Goal: Transaction & Acquisition: Download file/media

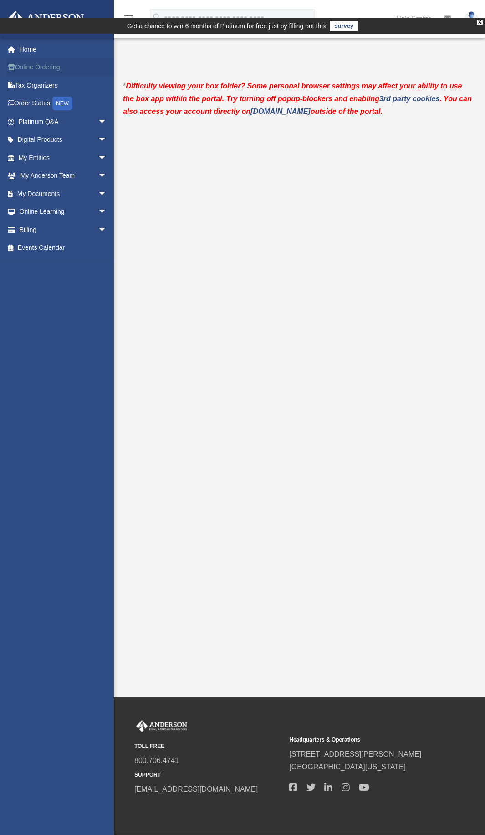
click at [53, 67] on link "Online Ordering" at bounding box center [63, 67] width 114 height 18
click at [49, 64] on link "Online Ordering" at bounding box center [63, 67] width 114 height 18
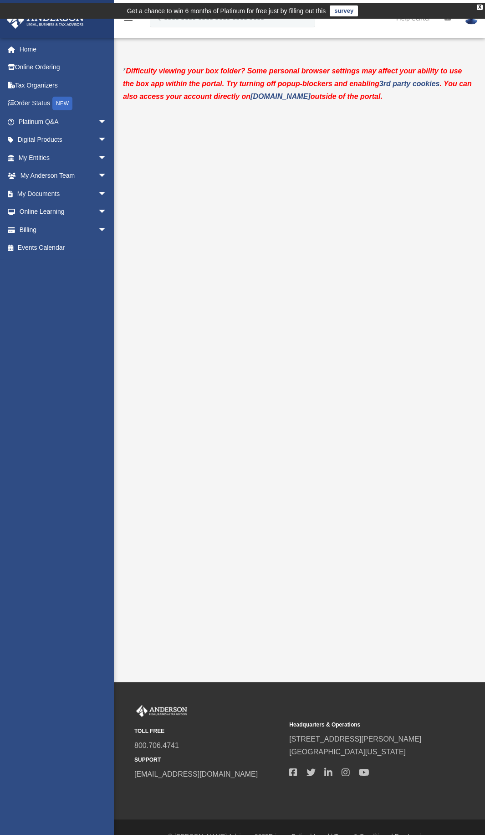
scroll to position [8, 0]
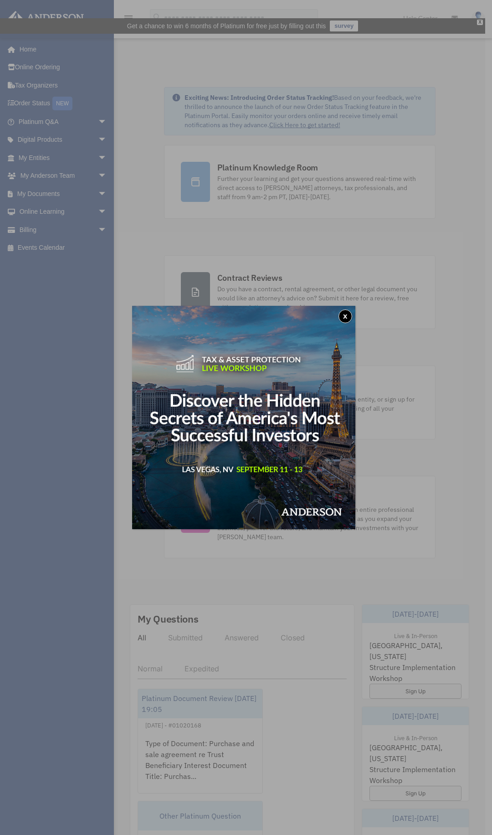
click at [349, 312] on button "x" at bounding box center [346, 316] width 14 height 14
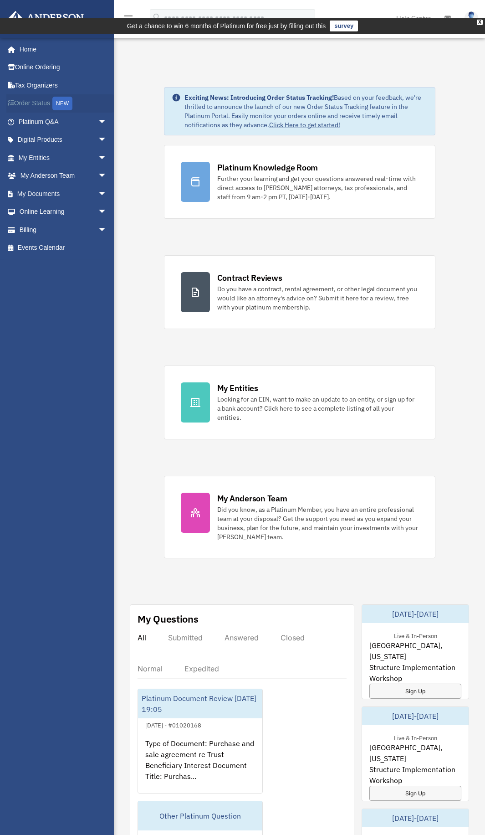
click at [40, 104] on link "Order Status NEW" at bounding box center [63, 103] width 114 height 19
click at [98, 195] on span "arrow_drop_down" at bounding box center [107, 194] width 18 height 19
click at [66, 235] on link "Meeting Minutes" at bounding box center [67, 230] width 108 height 18
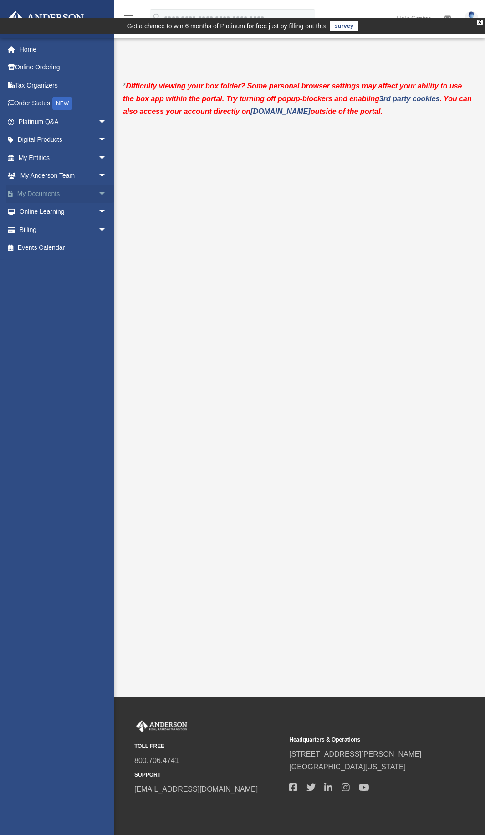
click at [98, 195] on span "arrow_drop_down" at bounding box center [107, 194] width 18 height 19
click at [66, 242] on link "Forms Library" at bounding box center [67, 248] width 108 height 18
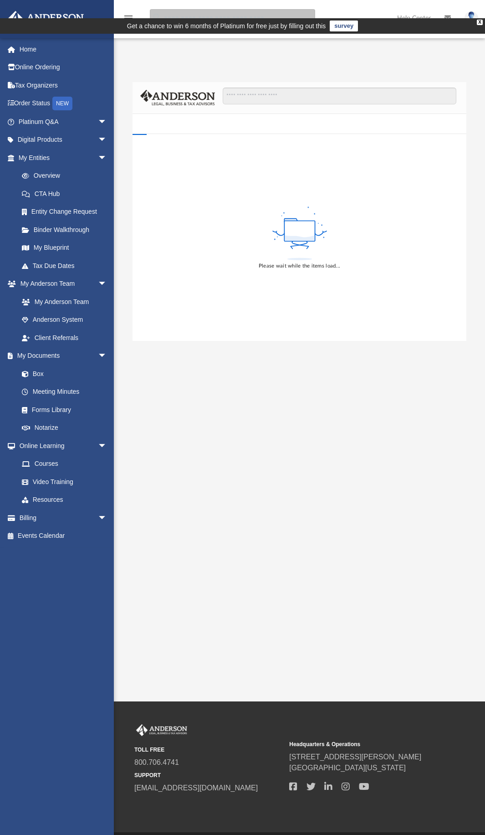
click at [213, 22] on input "search" at bounding box center [232, 18] width 165 height 18
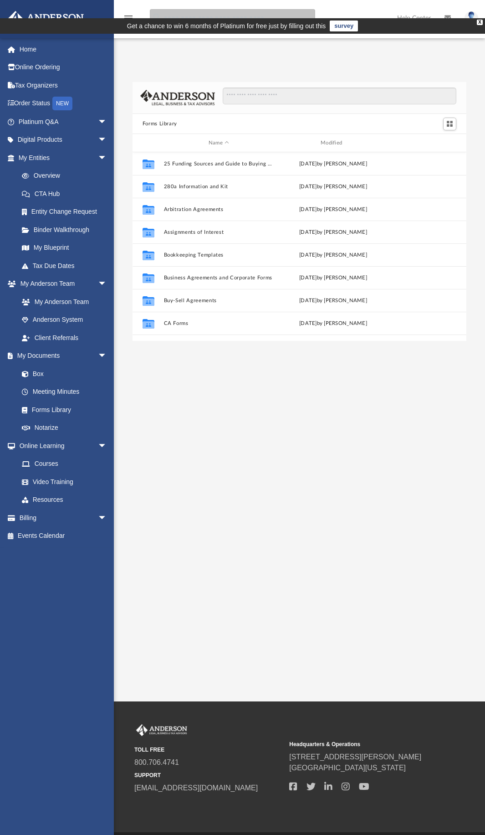
scroll to position [201, 327]
click at [252, 87] on input "Search files and folders" at bounding box center [340, 95] width 234 height 17
type input "*******"
click at [316, 87] on input "*******" at bounding box center [340, 95] width 234 height 17
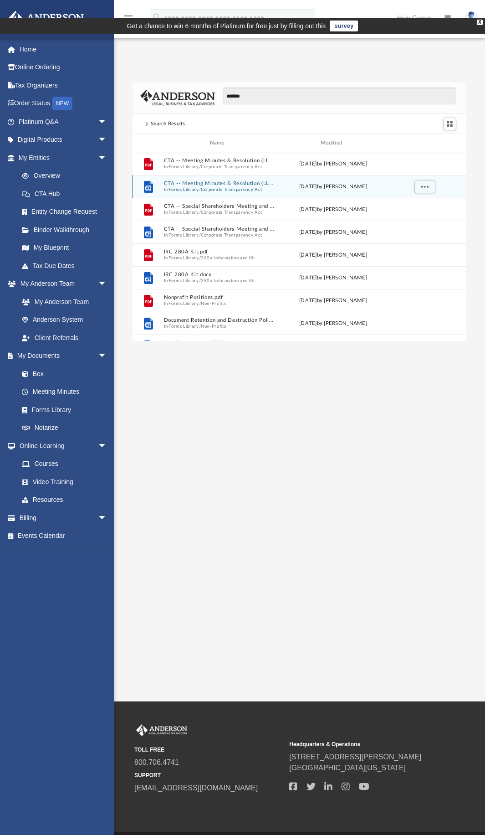
click at [227, 187] on button "Corporate Transparency Act" at bounding box center [232, 190] width 62 height 6
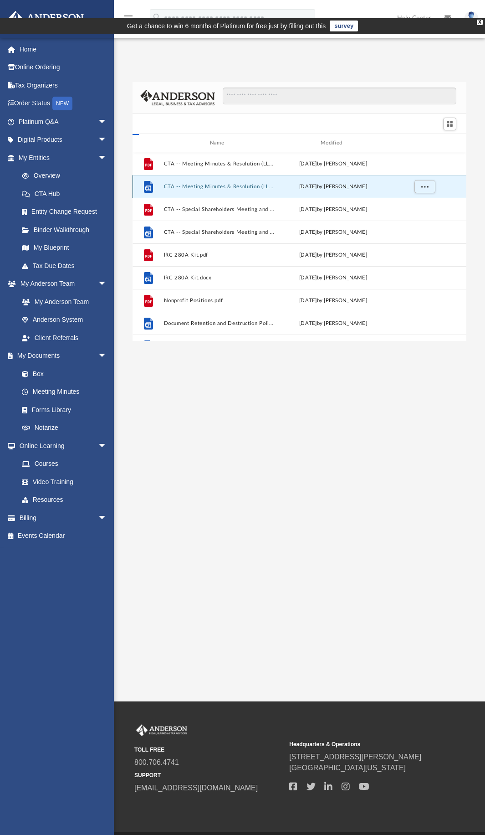
click at [227, 184] on button "CTA -- Meeting Minutes & Resolution (LLC).docx" at bounding box center [219, 187] width 110 height 6
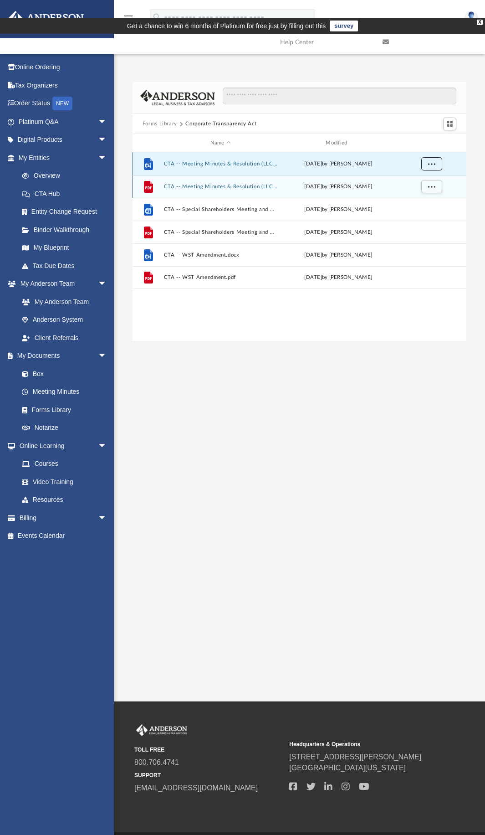
click at [442, 157] on button "More options" at bounding box center [431, 164] width 21 height 14
click at [417, 180] on li "Download" at bounding box center [423, 179] width 26 height 10
click at [433, 157] on button "More options" at bounding box center [431, 164] width 21 height 14
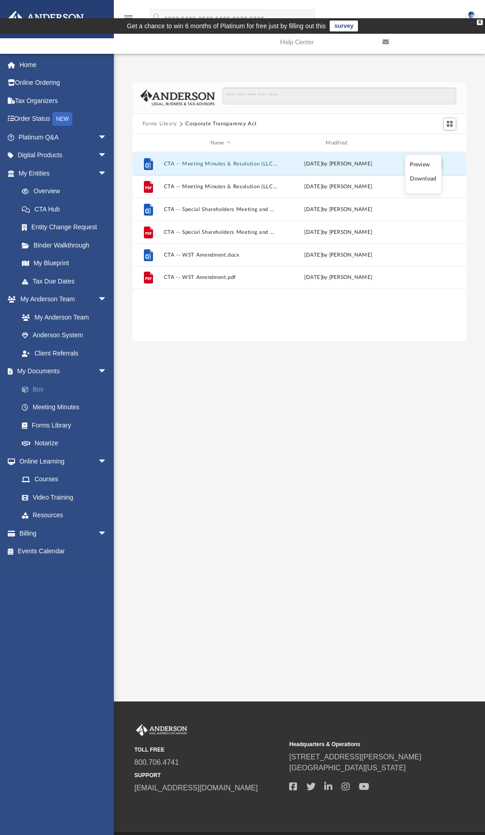
click at [42, 388] on link "Box" at bounding box center [67, 389] width 108 height 18
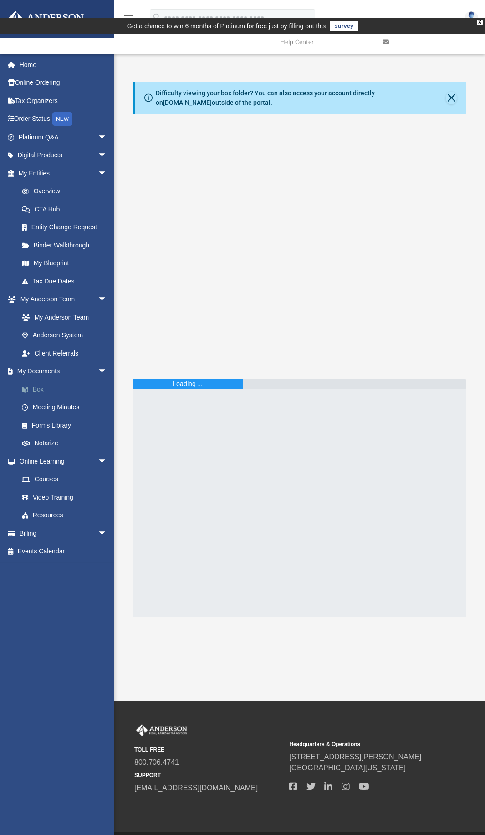
click at [42, 388] on link "Box" at bounding box center [67, 389] width 108 height 18
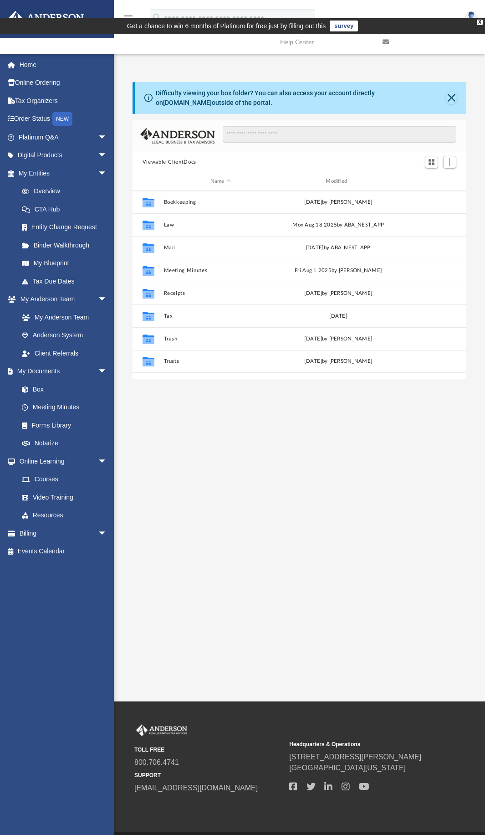
scroll to position [201, 327]
click at [166, 213] on div "Collaborated Folder Law [DATE] by ABA_NEST_APP" at bounding box center [300, 224] width 334 height 23
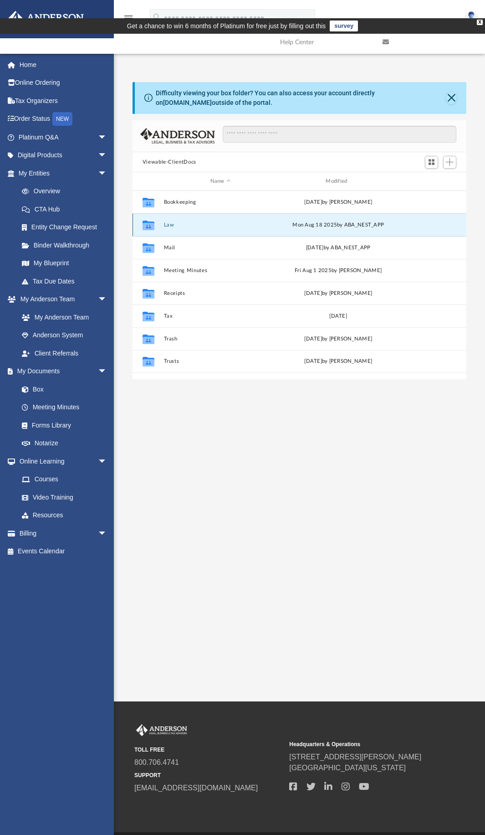
click at [166, 213] on div "Collaborated Folder Law [DATE] by ABA_NEST_APP" at bounding box center [300, 224] width 334 height 23
click at [148, 223] on icon "grid" at bounding box center [149, 226] width 12 height 7
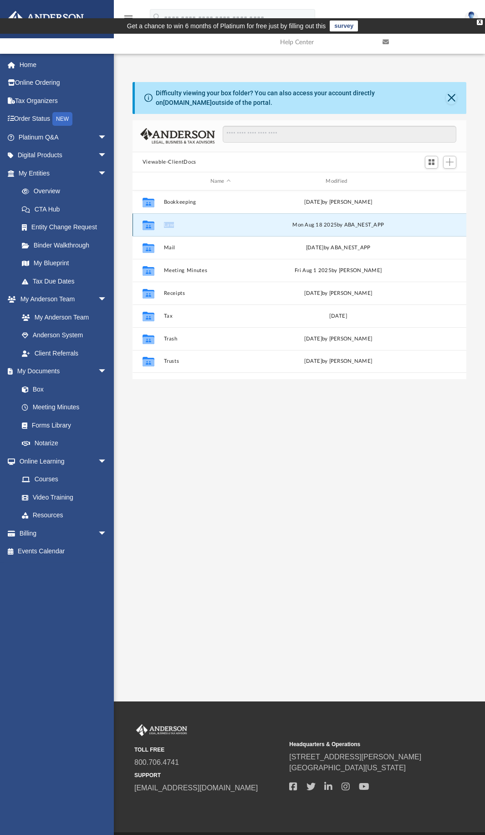
click at [155, 218] on icon "Collaborated Folder" at bounding box center [148, 225] width 15 height 15
click at [338, 221] on div "[DATE] by ABA_NEST_APP" at bounding box center [339, 225] width 114 height 8
click at [454, 92] on button "Close" at bounding box center [451, 98] width 11 height 13
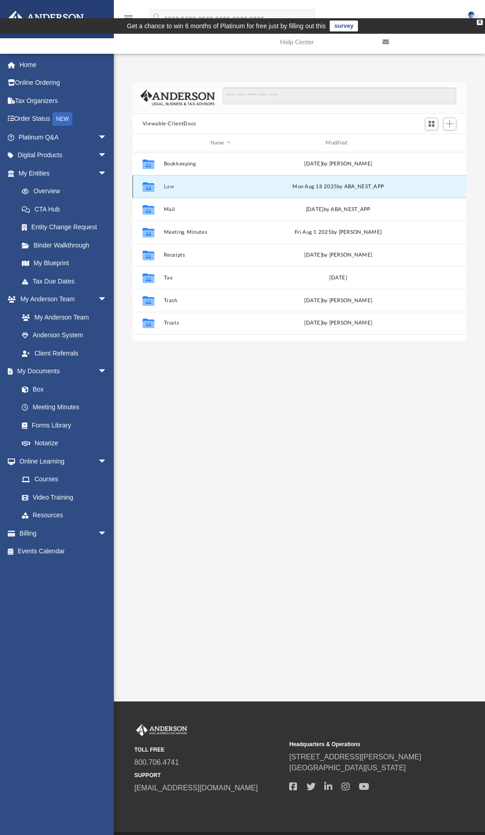
click at [164, 184] on button "Law" at bounding box center [221, 187] width 114 height 6
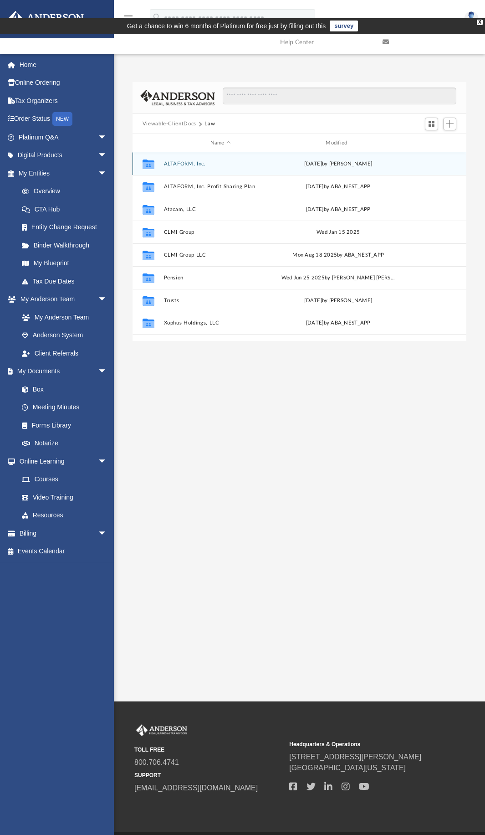
click at [183, 152] on div "Collaborated Folder ALTAFORM, Inc. [DATE] by [PERSON_NAME]" at bounding box center [300, 163] width 334 height 23
click at [150, 162] on icon "grid" at bounding box center [149, 165] width 12 height 7
click at [328, 160] on div "[DATE] by [PERSON_NAME]" at bounding box center [339, 164] width 114 height 8
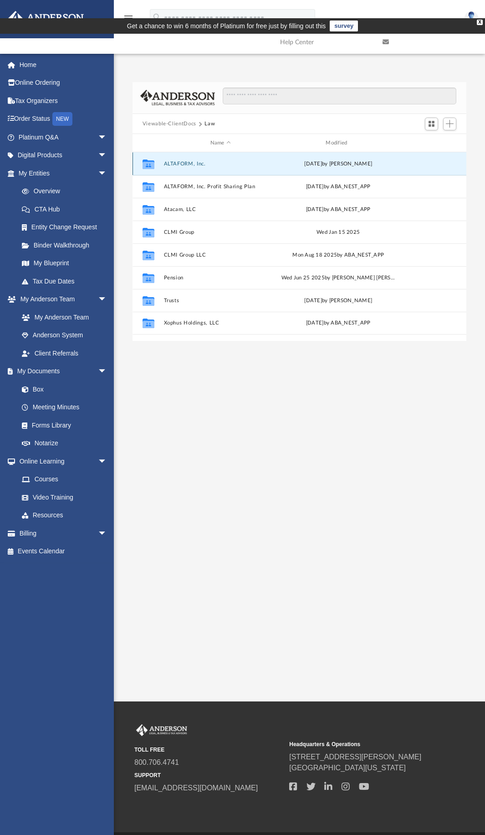
click at [369, 160] on div "[DATE] by [PERSON_NAME]" at bounding box center [339, 164] width 114 height 8
click at [170, 161] on button "ALTAFORM, Inc." at bounding box center [221, 164] width 114 height 6
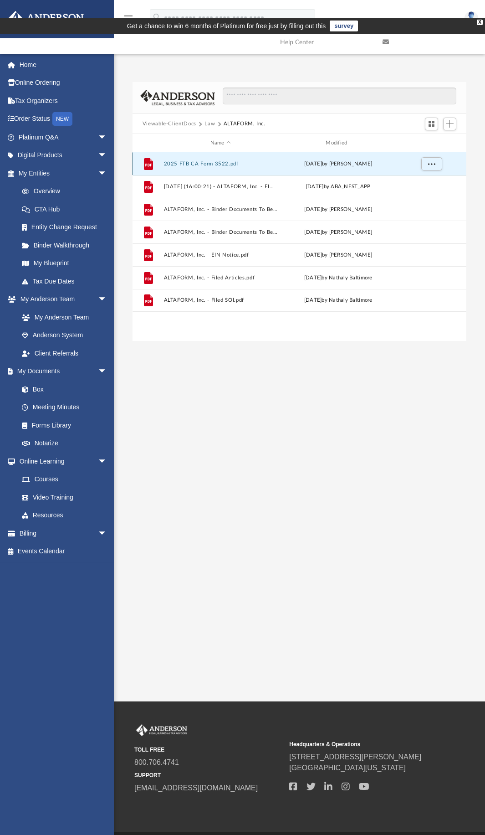
click at [170, 161] on button "2025 FTB CA Form 3522.pdf" at bounding box center [221, 164] width 114 height 6
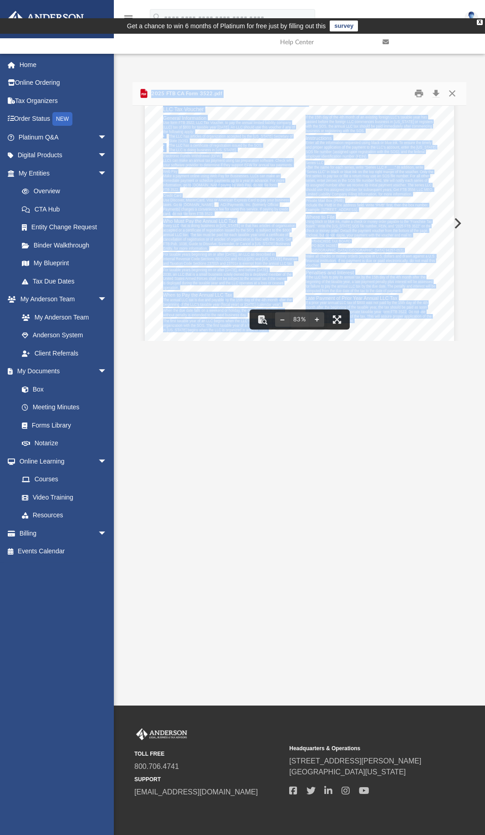
scroll to position [0, 0]
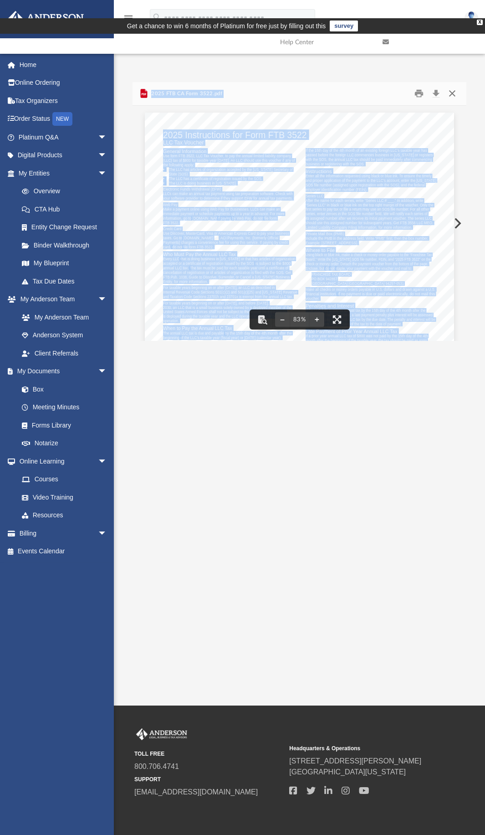
click at [451, 87] on button "Close" at bounding box center [452, 94] width 16 height 14
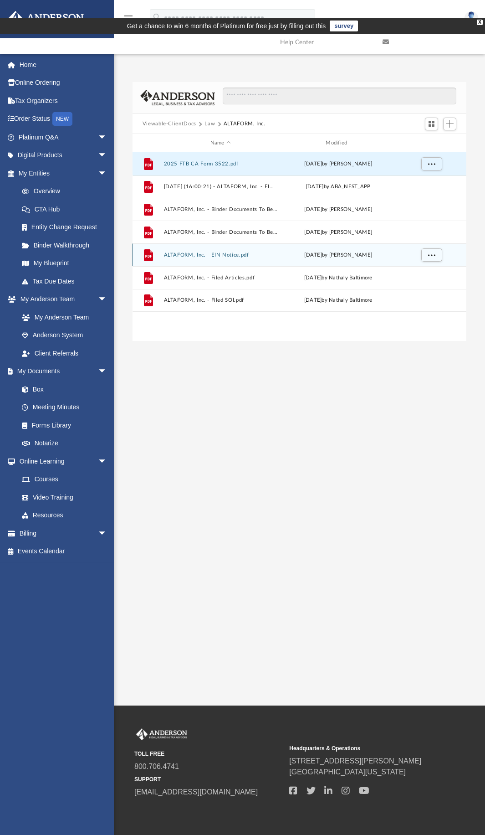
click at [231, 252] on button "ALTAFORM, Inc. - EIN Notice.pdf" at bounding box center [221, 255] width 114 height 6
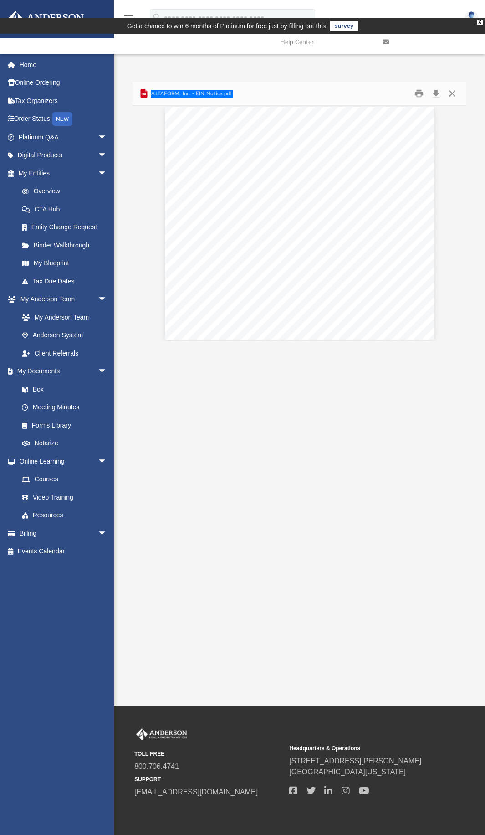
scroll to position [11, 0]
click at [451, 87] on button "Close" at bounding box center [452, 94] width 16 height 14
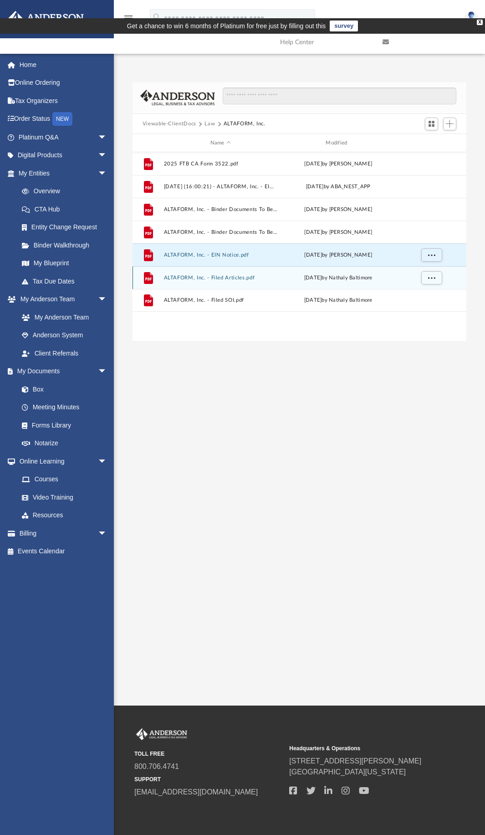
click at [229, 266] on div "File ALTAFORM, Inc. - Filed Articles.pdf [DATE] by Nathaly Baltimore" at bounding box center [300, 277] width 334 height 23
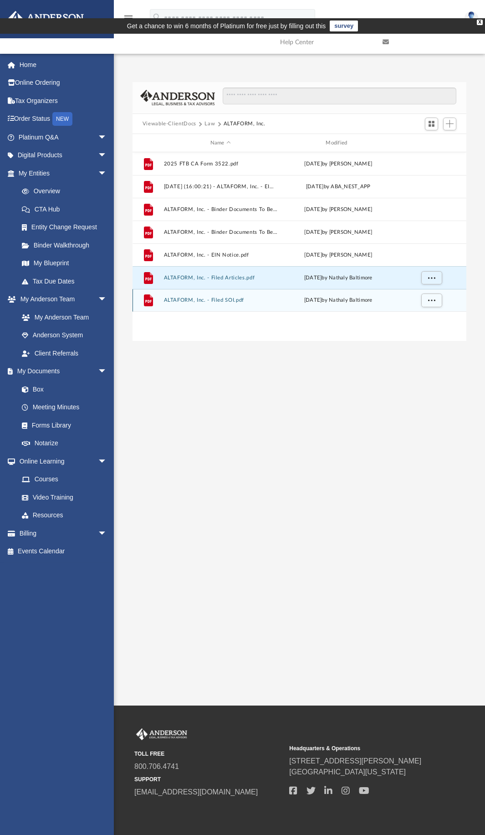
click at [229, 289] on div "File ALTAFORM, Inc. - Filed SOI.pdf [DATE] by Nathaly Baltimore" at bounding box center [300, 300] width 334 height 23
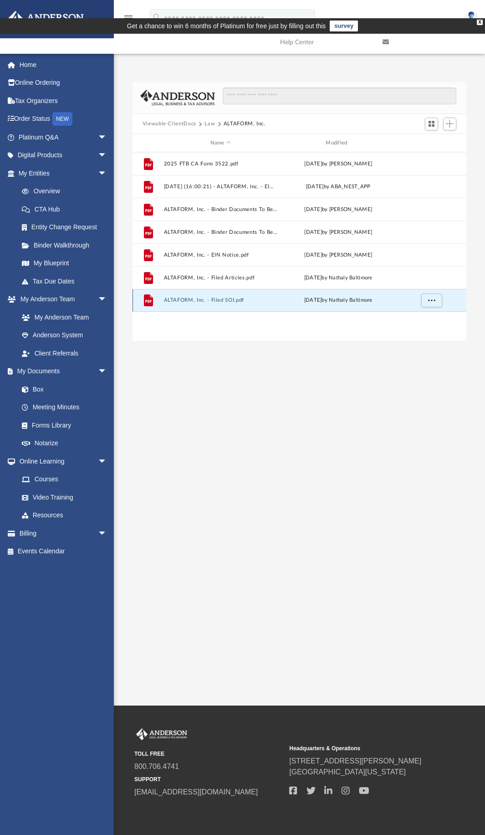
click at [164, 298] on button "ALTAFORM, Inc. - Filed SOI.pdf" at bounding box center [221, 301] width 114 height 6
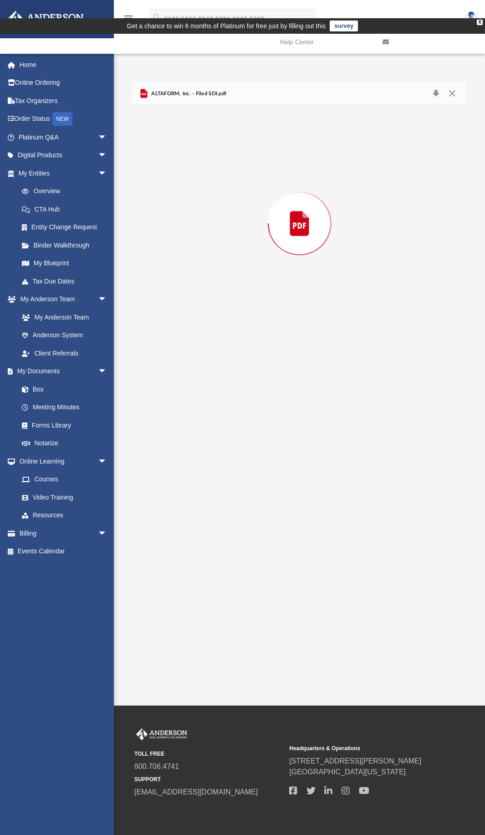
click at [163, 279] on div "Preview" at bounding box center [300, 223] width 334 height 235
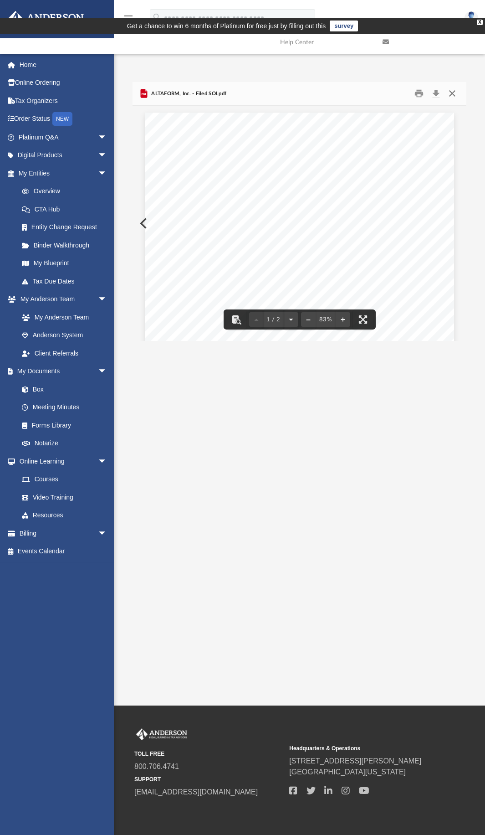
click at [452, 87] on button "Close" at bounding box center [452, 94] width 16 height 14
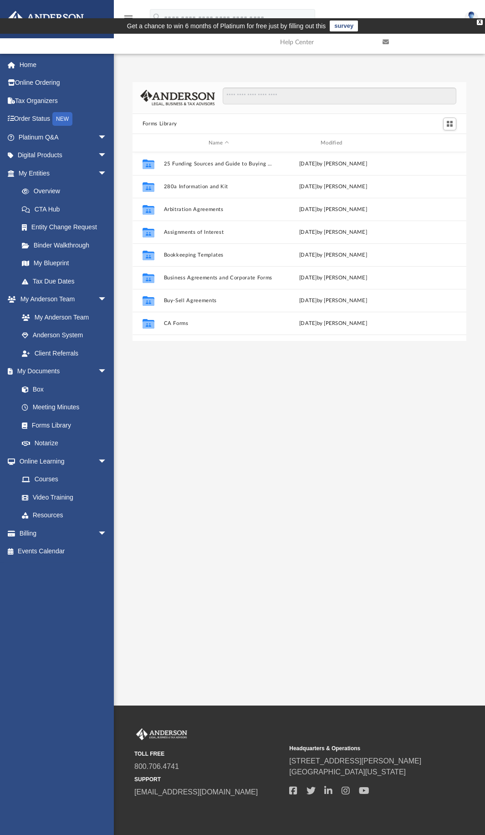
scroll to position [201, 327]
click at [191, 229] on button "Assignments of Interest" at bounding box center [219, 232] width 110 height 6
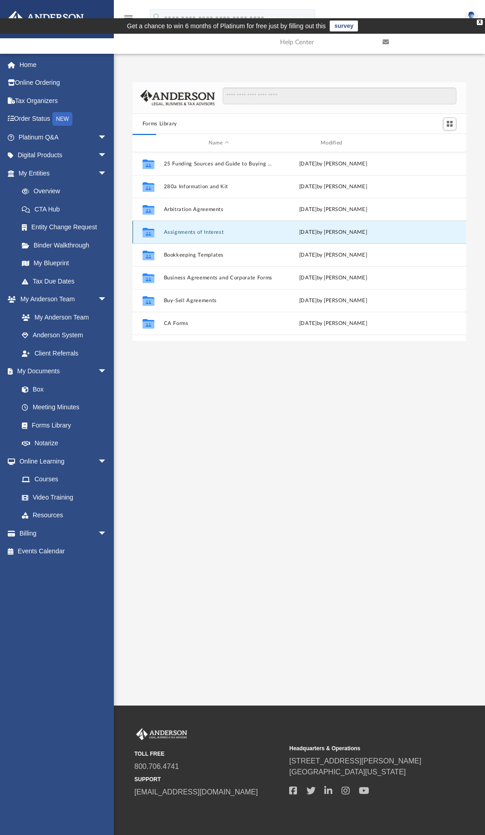
click at [179, 229] on button "Assignments of Interest" at bounding box center [219, 232] width 110 height 6
click at [147, 230] on icon "grid" at bounding box center [149, 233] width 12 height 7
click at [149, 230] on icon "grid" at bounding box center [149, 233] width 12 height 7
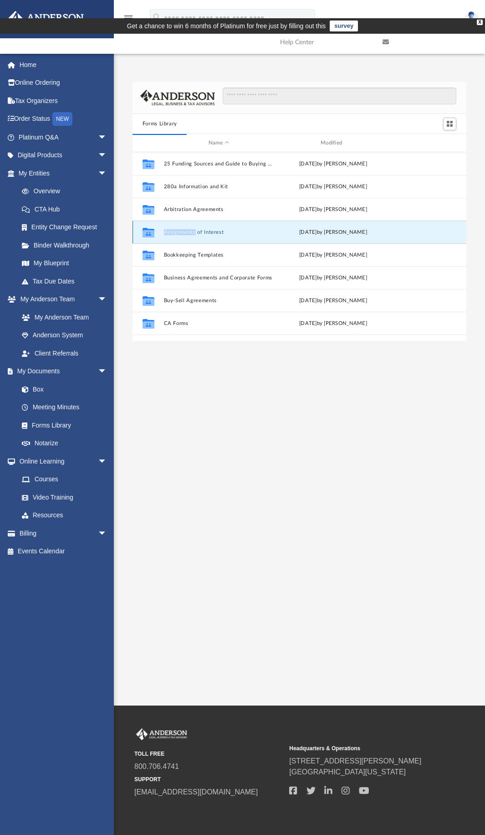
click at [212, 229] on button "Assignments of Interest" at bounding box center [219, 232] width 110 height 6
click at [346, 228] on div "[DATE] by [PERSON_NAME]" at bounding box center [333, 232] width 110 height 8
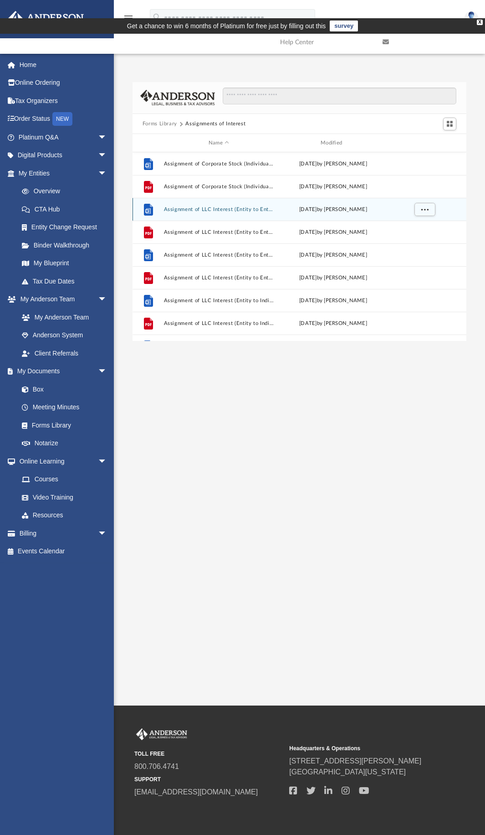
click at [200, 198] on div "File Assignment of LLC Interest (Entity to Entity - Full Allocation).docx [DATE…" at bounding box center [300, 209] width 334 height 23
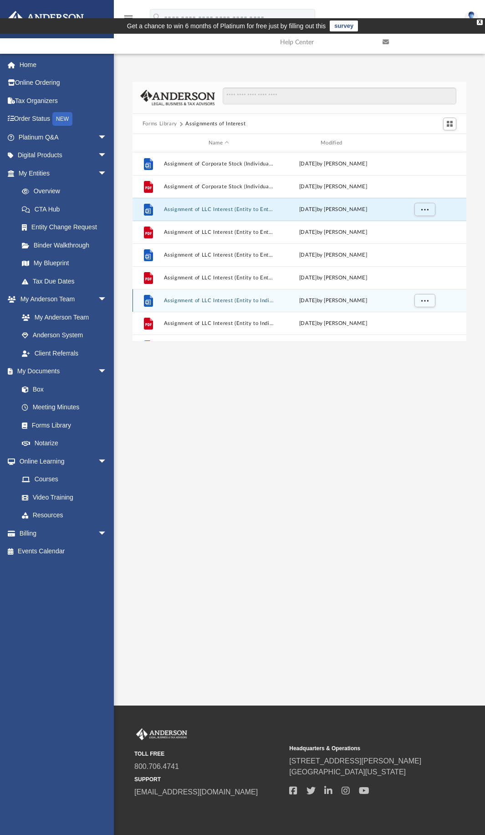
click at [199, 289] on div "File Assignment of LLC Interest (Entity to Individual - Full Allocation).docx […" at bounding box center [300, 300] width 334 height 23
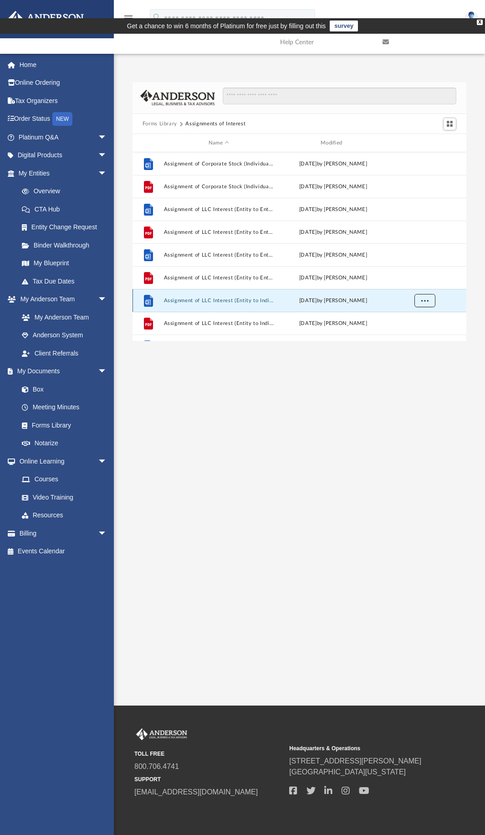
click at [417, 294] on button "More options" at bounding box center [424, 301] width 21 height 14
click at [421, 247] on li "Preview" at bounding box center [416, 248] width 26 height 10
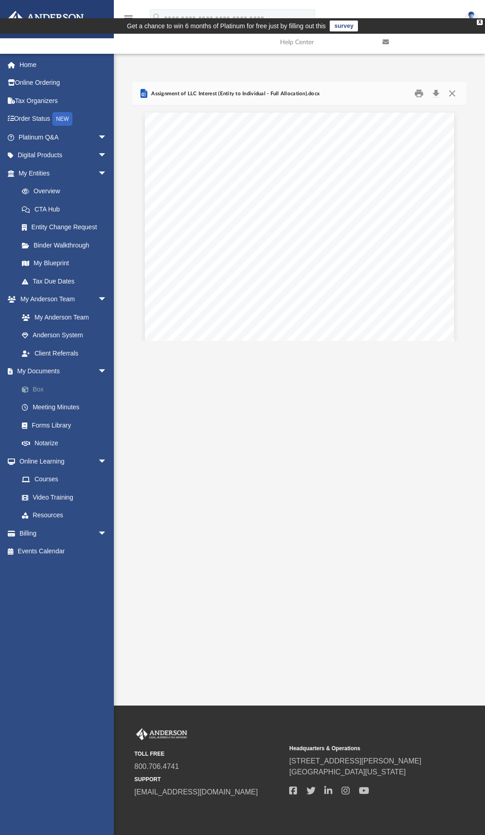
click at [41, 390] on link "Box" at bounding box center [67, 389] width 108 height 18
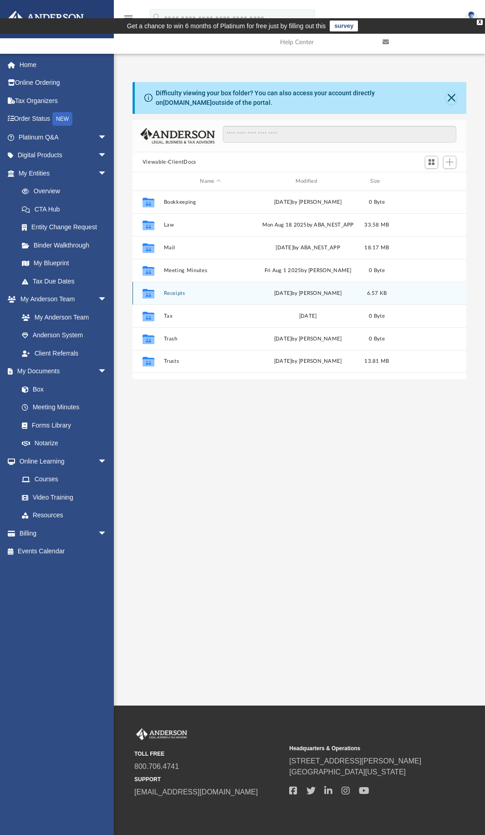
scroll to position [201, 327]
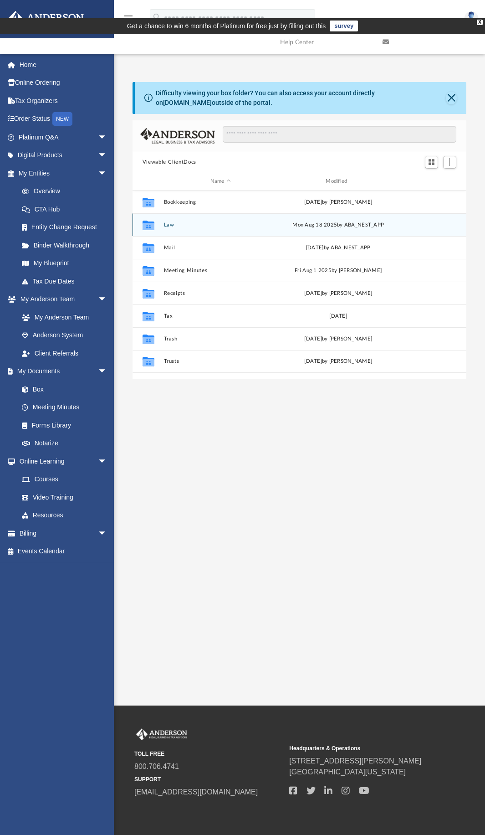
click at [155, 218] on icon "Collaborated Folder" at bounding box center [148, 225] width 15 height 15
click at [312, 221] on div "[DATE] by ABA_NEST_APP" at bounding box center [339, 225] width 114 height 8
click at [148, 221] on icon "grid" at bounding box center [149, 226] width 12 height 10
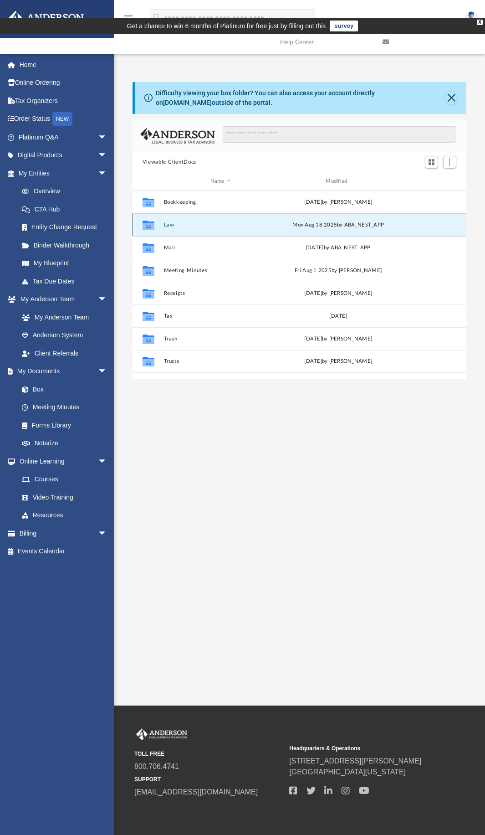
click at [320, 221] on div "[DATE] by ABA_NEST_APP" at bounding box center [339, 225] width 114 height 8
click at [164, 222] on button "Law" at bounding box center [221, 225] width 114 height 6
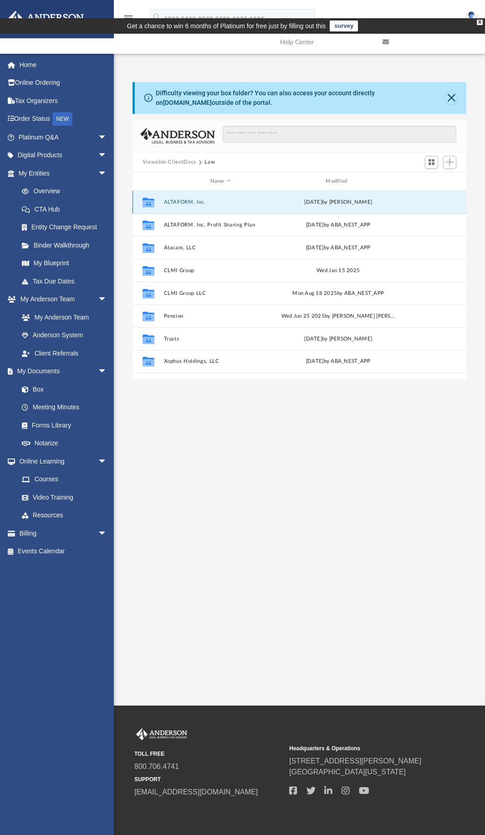
click at [175, 199] on button "ALTAFORM, Inc." at bounding box center [221, 202] width 114 height 6
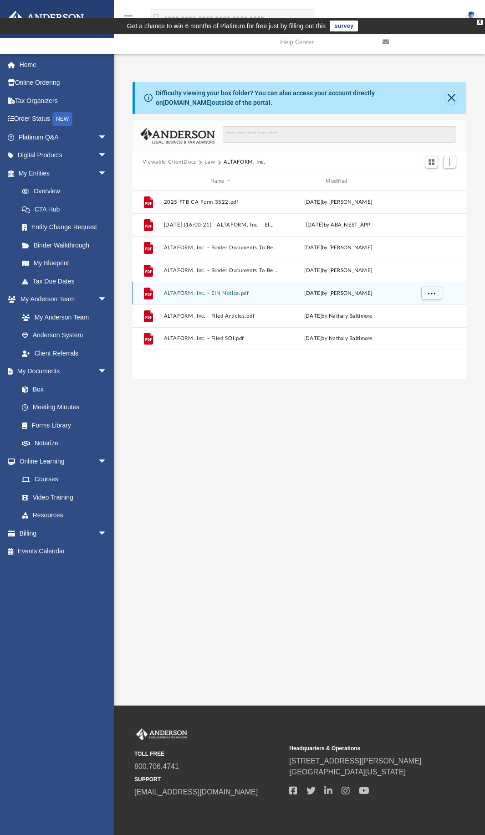
click at [199, 290] on button "ALTAFORM, Inc. - EIN Notice.pdf" at bounding box center [221, 293] width 114 height 6
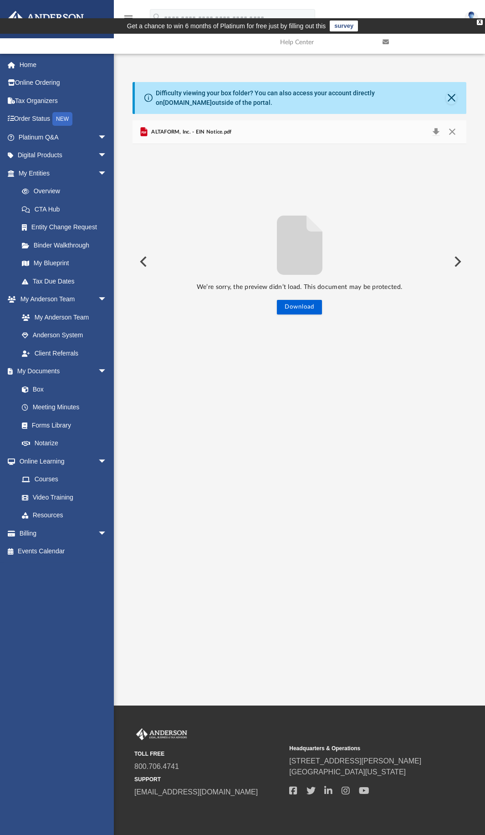
click at [179, 128] on span "ALTAFORM, Inc. - EIN Notice.pdf" at bounding box center [190, 132] width 82 height 8
click at [144, 249] on button "Preview" at bounding box center [143, 262] width 20 height 26
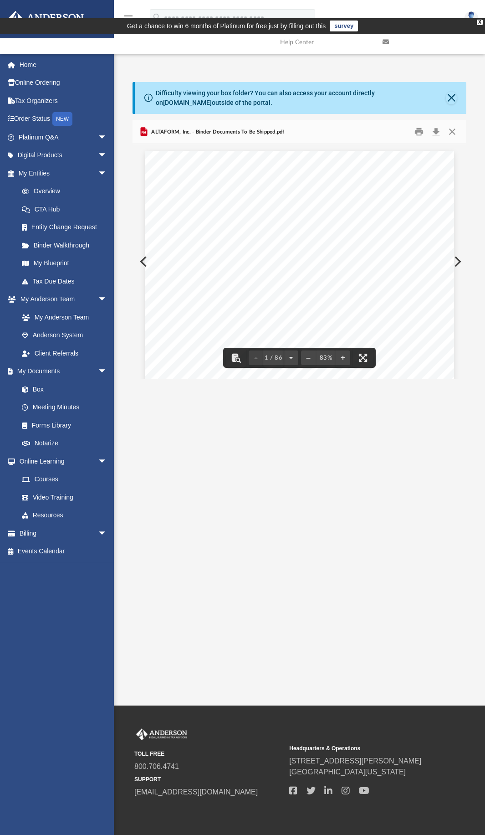
click at [458, 249] on button "Preview" at bounding box center [457, 262] width 20 height 26
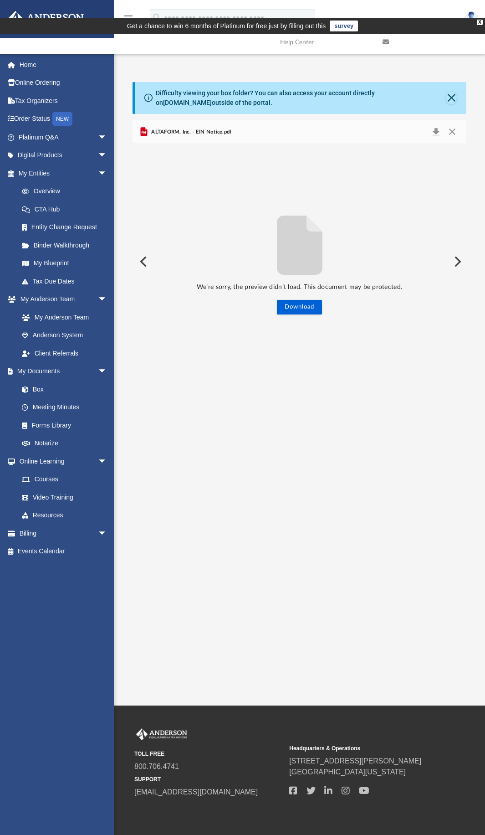
click at [146, 128] on icon "Preview" at bounding box center [143, 132] width 7 height 9
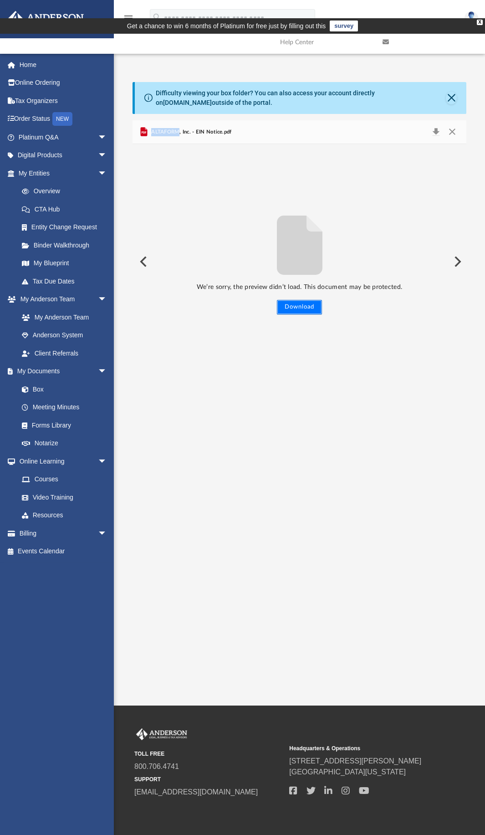
click at [303, 300] on button "Download" at bounding box center [299, 307] width 45 height 15
